Goal: Use online tool/utility: Utilize a website feature to perform a specific function

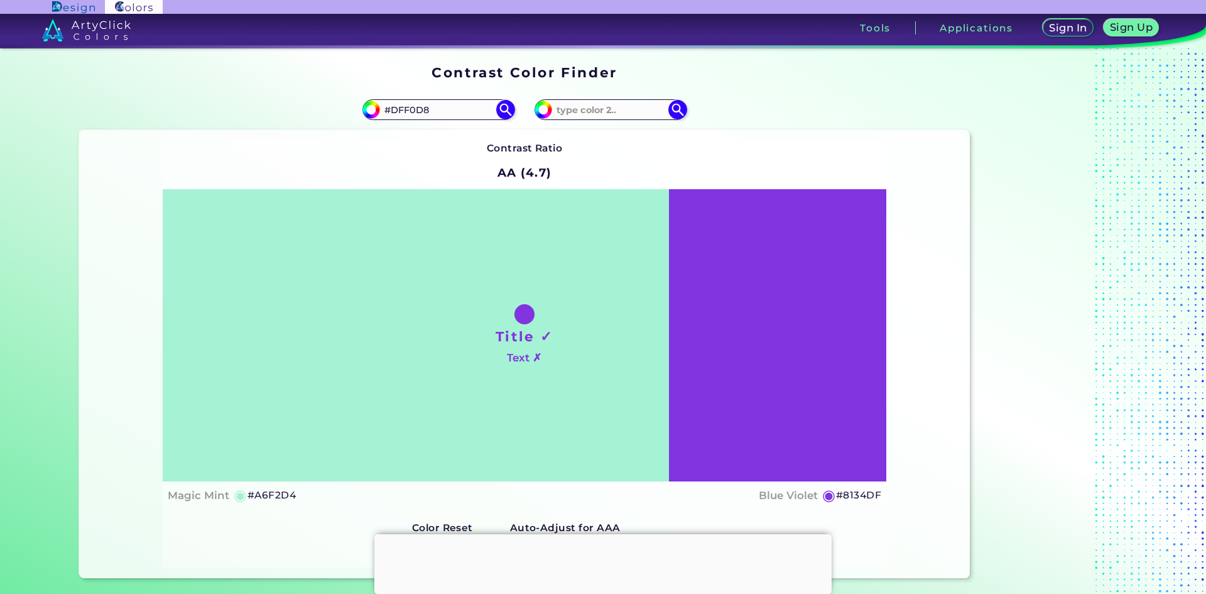
type input "#DFF0D8"
click at [654, 126] on div "#8134df" at bounding box center [748, 110] width 446 height 40
click at [501, 112] on img at bounding box center [506, 110] width 22 height 22
type input "#dff0d8"
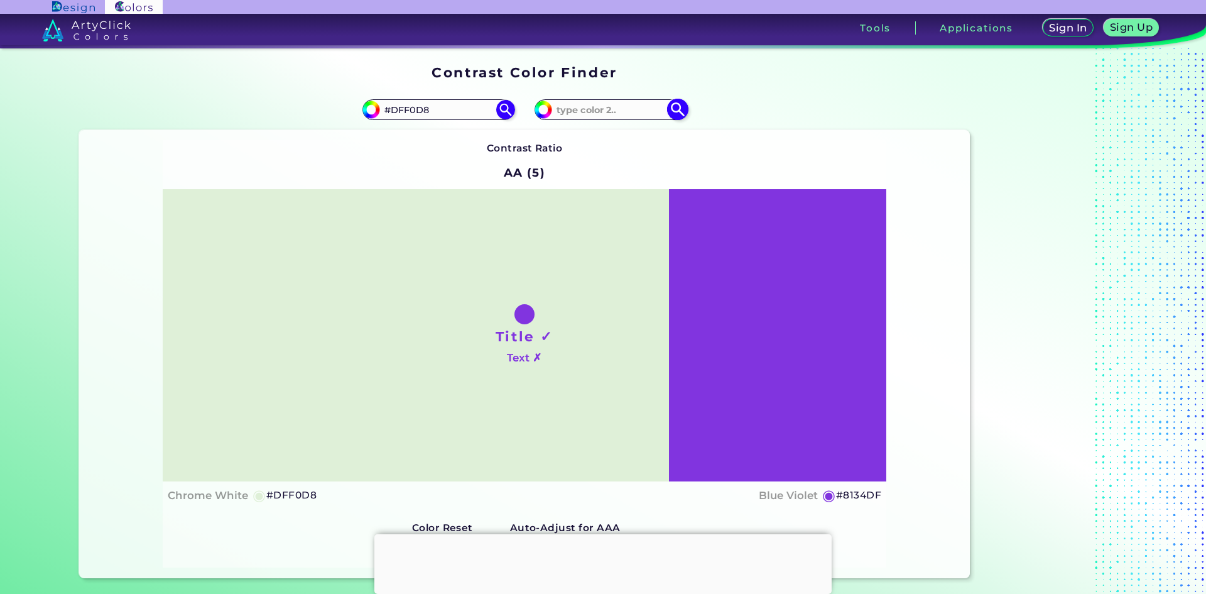
click at [672, 105] on img at bounding box center [678, 110] width 22 height 22
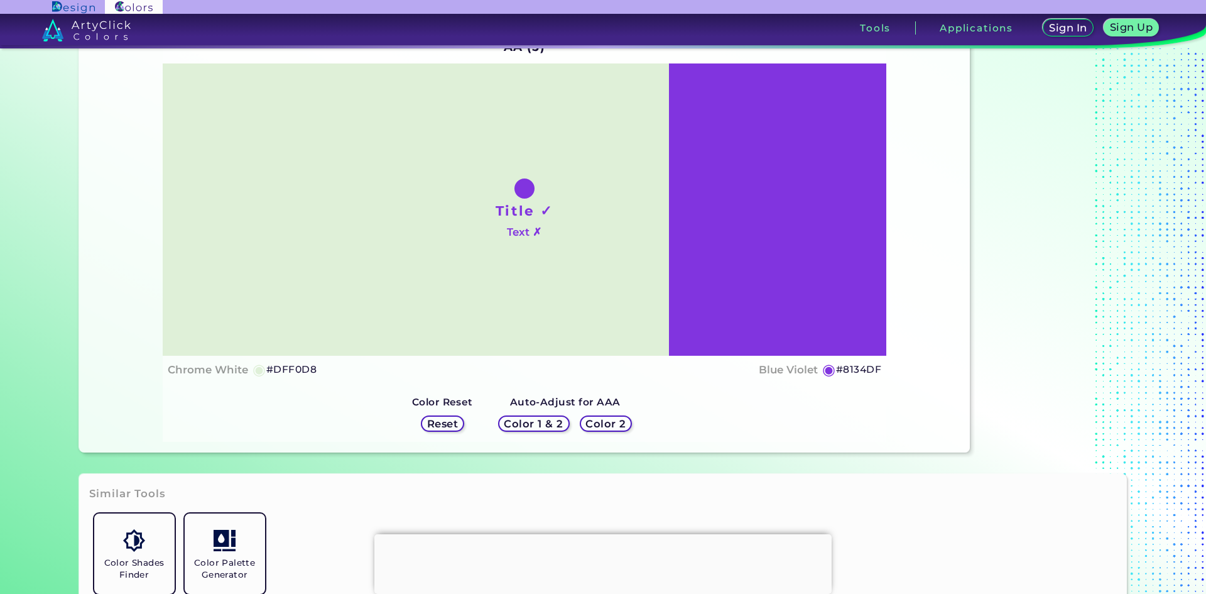
scroll to position [189, 0]
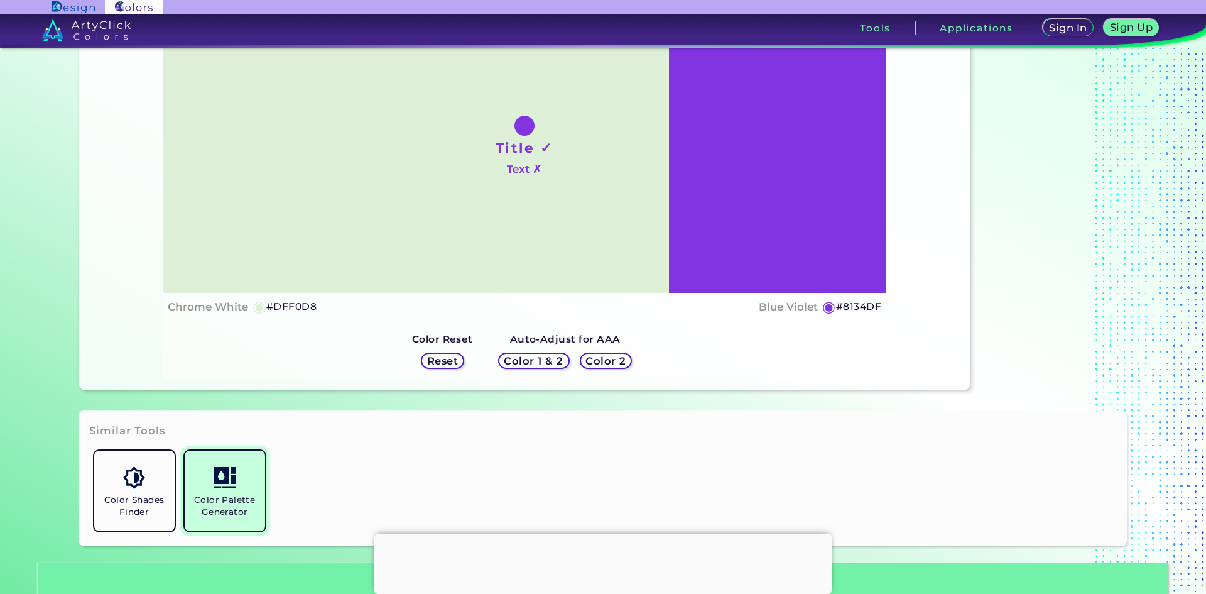
click at [224, 499] on h5 "Color Palette Generator" at bounding box center [225, 506] width 70 height 24
